Goal: Transaction & Acquisition: Book appointment/travel/reservation

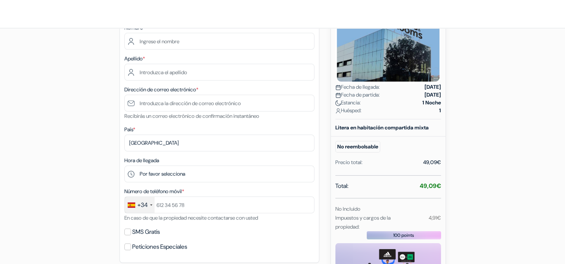
scroll to position [77, 0]
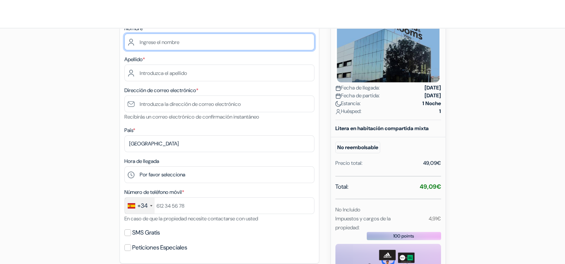
click at [155, 43] on input "text" at bounding box center [219, 42] width 190 height 17
type input "ALI"
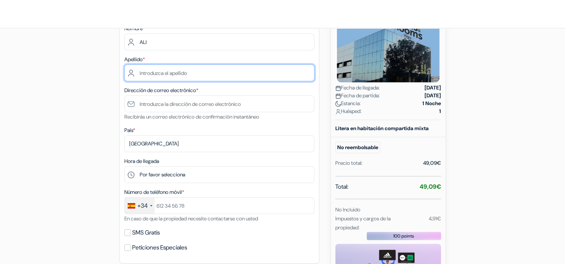
click at [161, 73] on input "text" at bounding box center [219, 73] width 190 height 17
type input "BOUIKIOUCH"
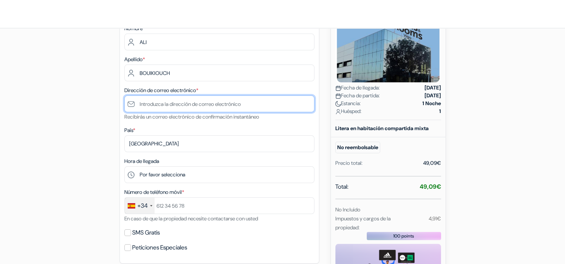
click at [162, 101] on input "text" at bounding box center [219, 104] width 190 height 17
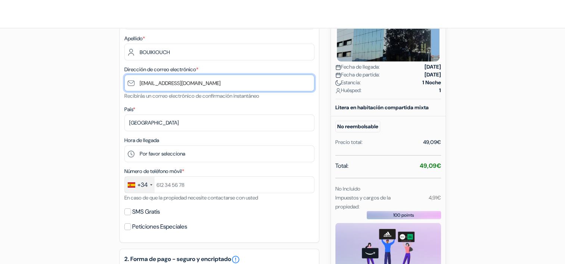
scroll to position [100, 0]
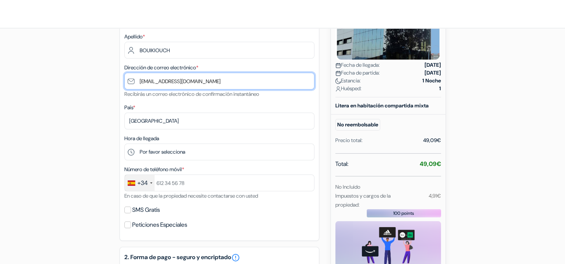
type input "[EMAIL_ADDRESS][DOMAIN_NAME]"
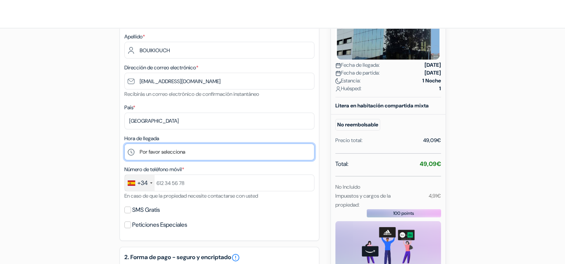
click at [164, 153] on select "Por favor selecciona 16:00 17:00 18:00 19:00 20:00 21:00 22:00 23:00 0:00" at bounding box center [219, 152] width 190 height 17
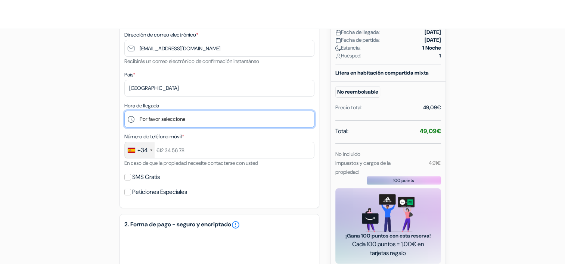
scroll to position [137, 0]
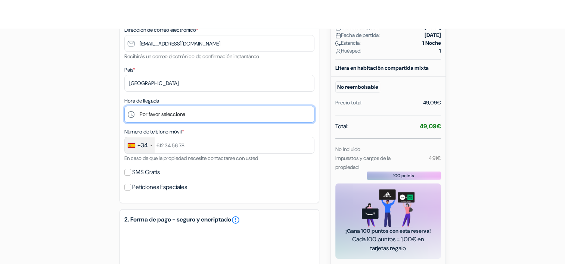
click at [180, 116] on select "Por favor selecciona 16:00 17:00 18:00 19:00 20:00 21:00 22:00 23:00 0:00" at bounding box center [219, 114] width 190 height 17
select select "21"
click at [124, 106] on select "Por favor selecciona 16:00 17:00 18:00 19:00 20:00 21:00 22:00 23:00 0:00" at bounding box center [219, 114] width 190 height 17
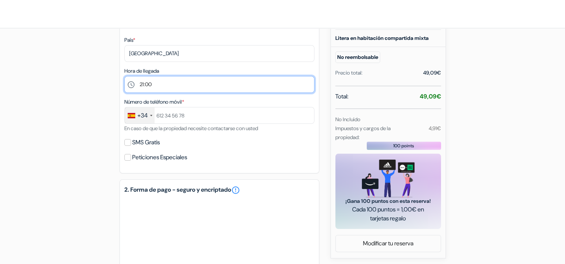
scroll to position [168, 0]
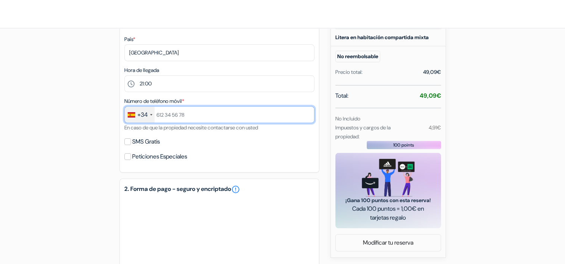
click at [179, 119] on input "text" at bounding box center [219, 114] width 190 height 17
type input "602379148"
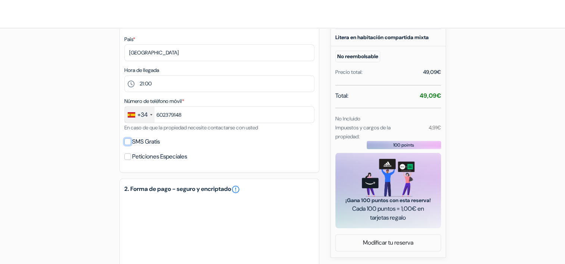
click at [125, 140] on input "SMS Gratis" at bounding box center [127, 141] width 7 height 7
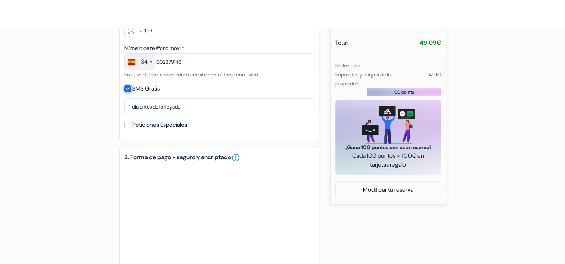
scroll to position [222, 0]
click at [128, 90] on input "SMS Gratis" at bounding box center [127, 88] width 7 height 7
checkbox input "false"
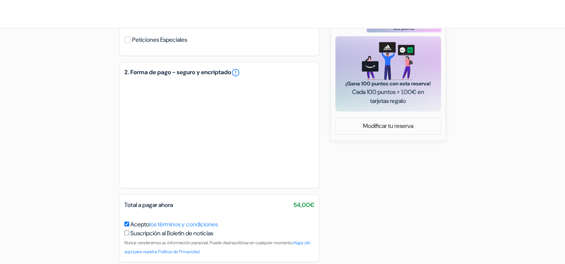
scroll to position [316, 0]
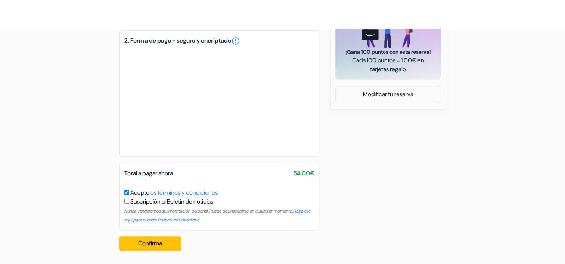
click at [153, 244] on button "Confirma Loading..." at bounding box center [150, 244] width 62 height 14
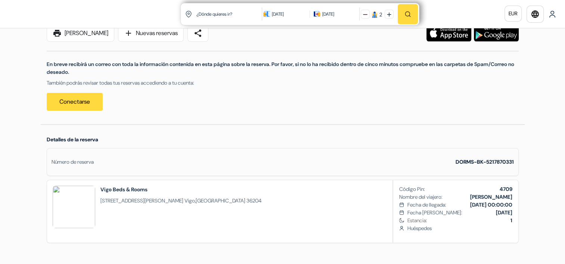
scroll to position [74, 0]
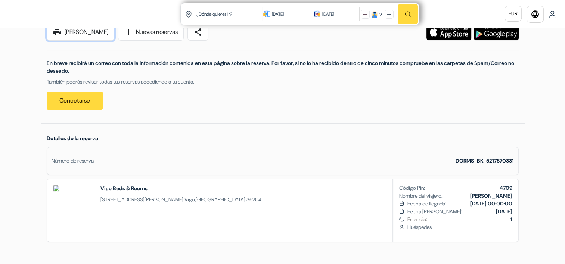
click at [78, 35] on link "print [PERSON_NAME]" at bounding box center [81, 32] width 68 height 17
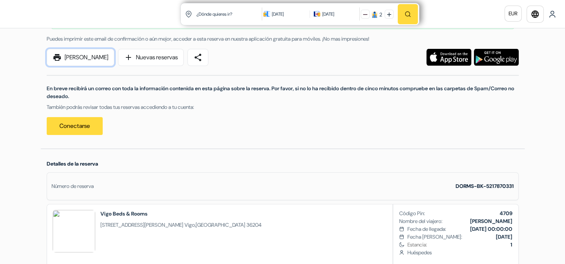
scroll to position [0, 0]
